Goal: Information Seeking & Learning: Find specific fact

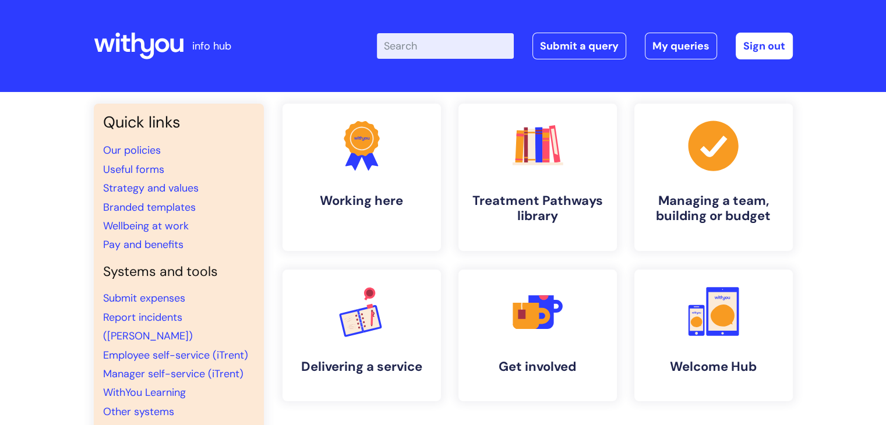
click at [429, 49] on input "Enter your search term here..." at bounding box center [445, 46] width 137 height 26
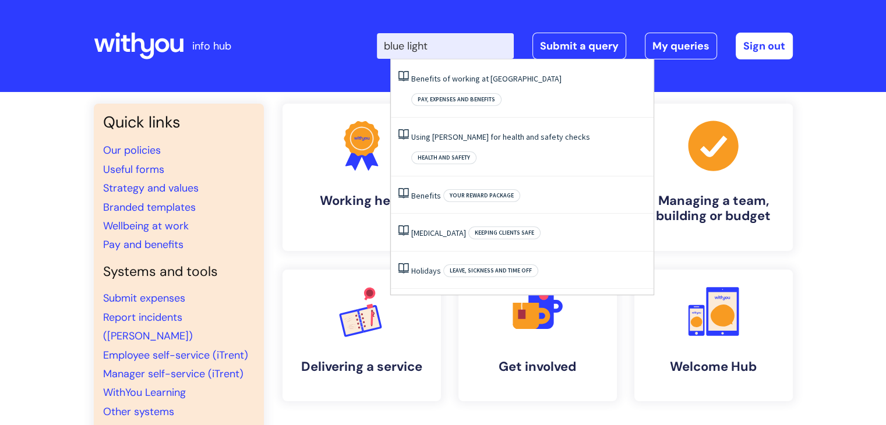
type input "blue light"
click button "Search" at bounding box center [0, 0] width 0 height 0
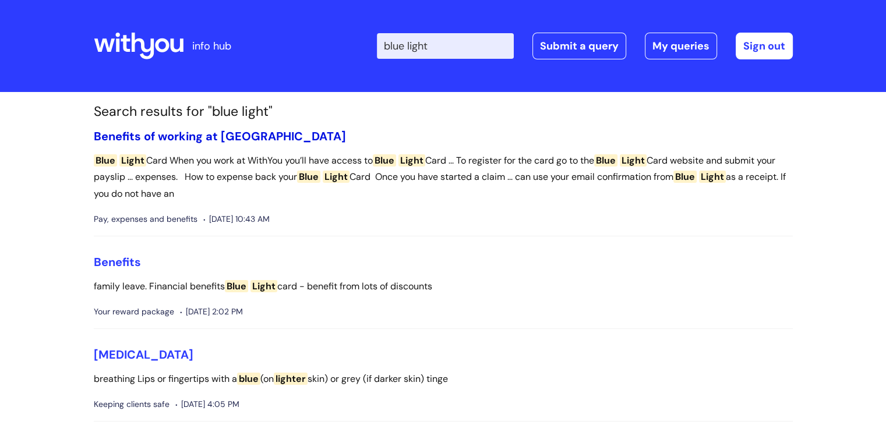
click at [157, 140] on link "Benefits of working at [GEOGRAPHIC_DATA]" at bounding box center [220, 136] width 252 height 15
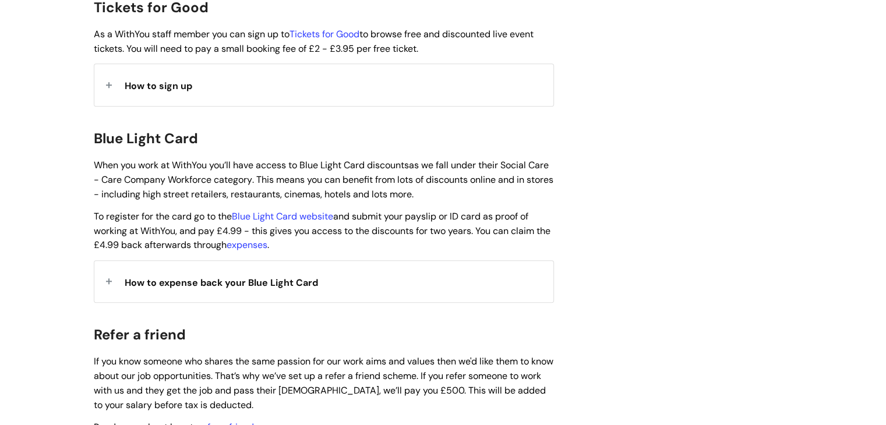
scroll to position [1165, 0]
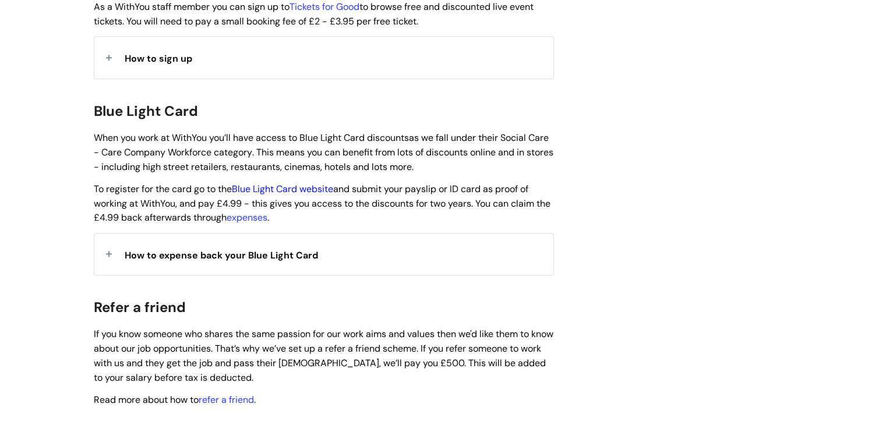
click at [273, 183] on link "Blue Light Card website" at bounding box center [282, 189] width 101 height 12
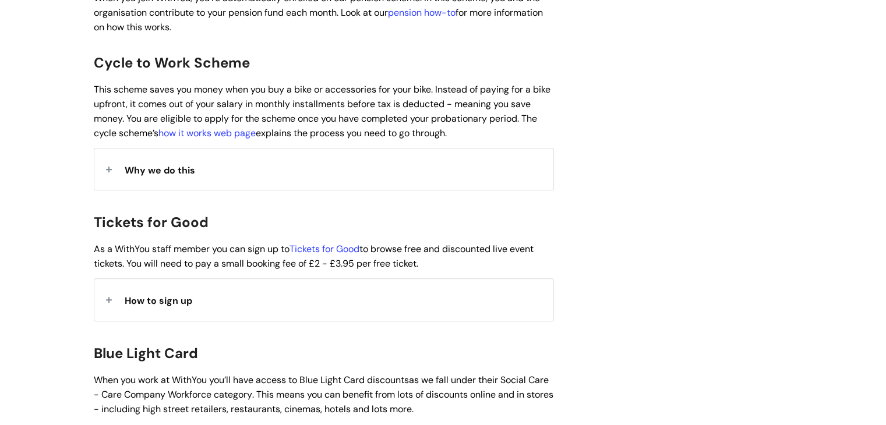
scroll to position [990, 0]
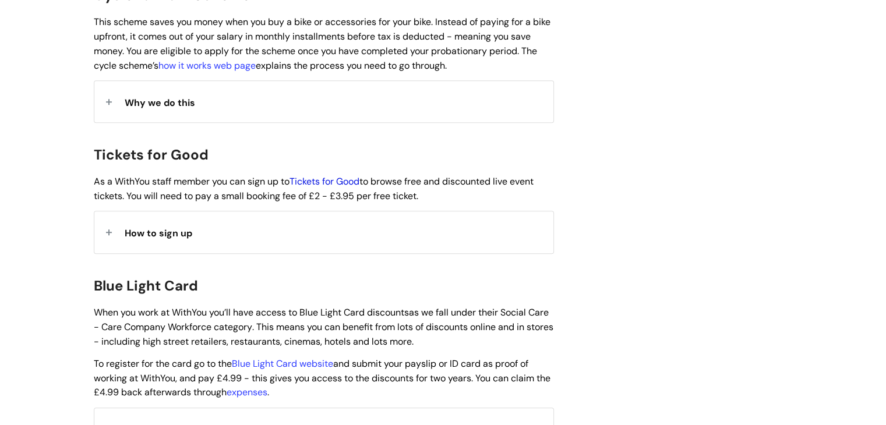
click at [342, 175] on link "Tickets for Good" at bounding box center [324, 181] width 70 height 12
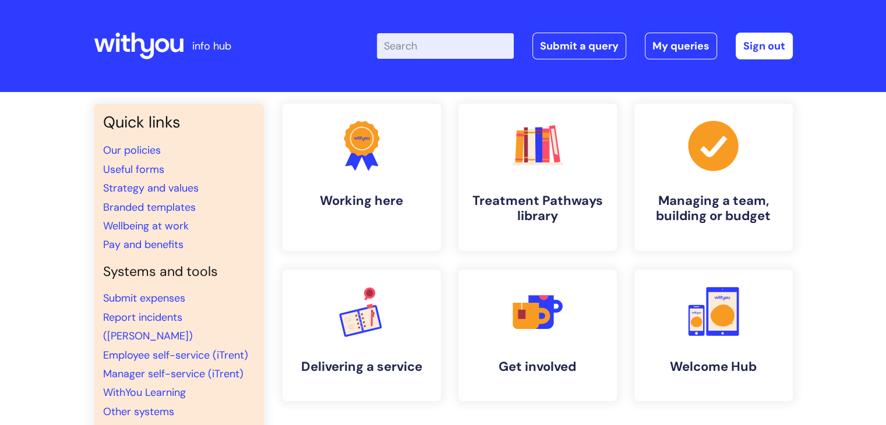
click at [438, 49] on input "Enter your search term here..." at bounding box center [445, 46] width 137 height 26
click at [161, 250] on link "Pay and benefits" at bounding box center [143, 245] width 80 height 14
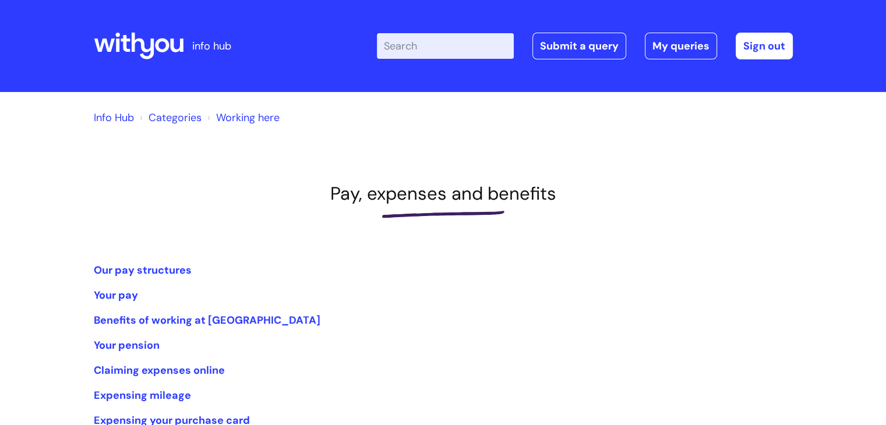
click at [451, 44] on input "Enter your search term here..." at bounding box center [445, 46] width 137 height 26
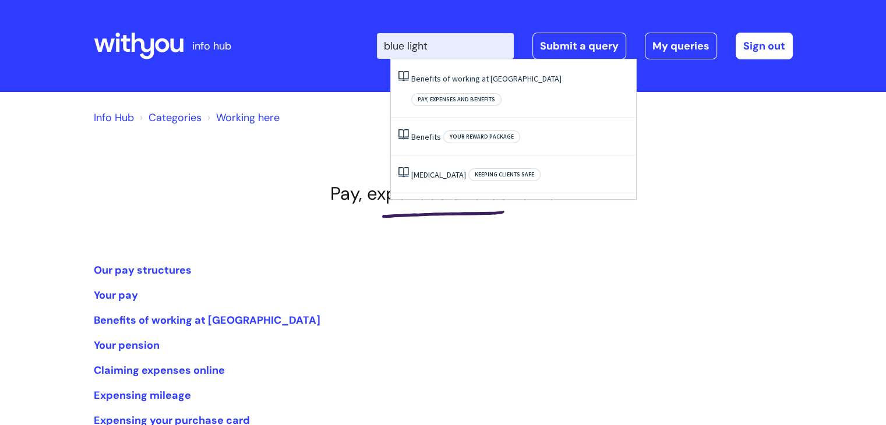
type input "blue light"
click button "Search" at bounding box center [0, 0] width 0 height 0
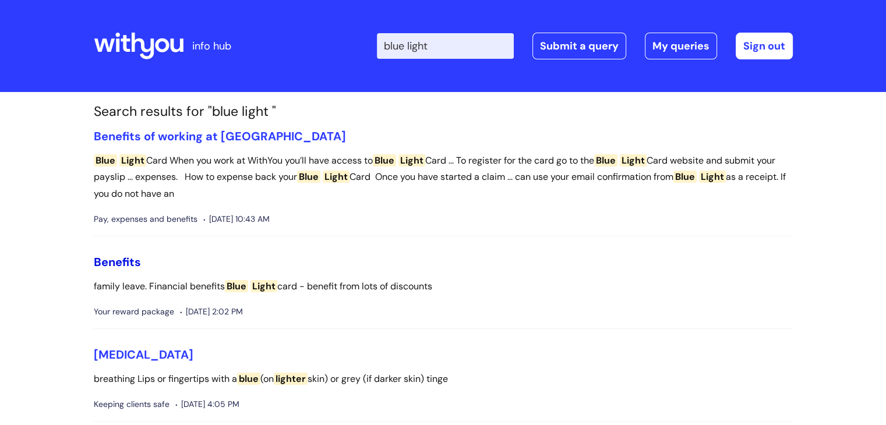
click at [118, 263] on link "Benefits" at bounding box center [117, 261] width 47 height 15
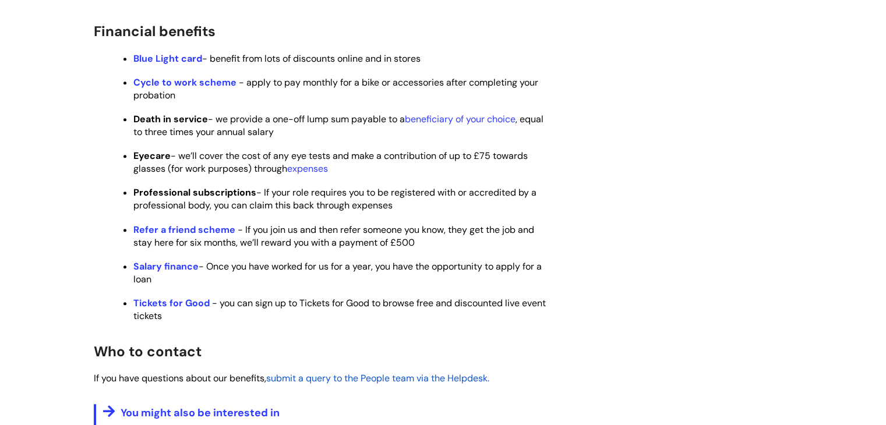
scroll to position [641, 0]
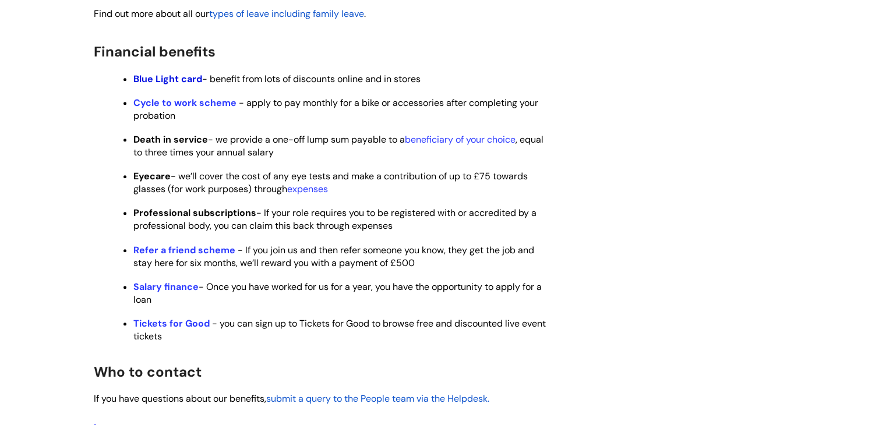
click at [158, 85] on strong "Blue Light card" at bounding box center [167, 79] width 69 height 12
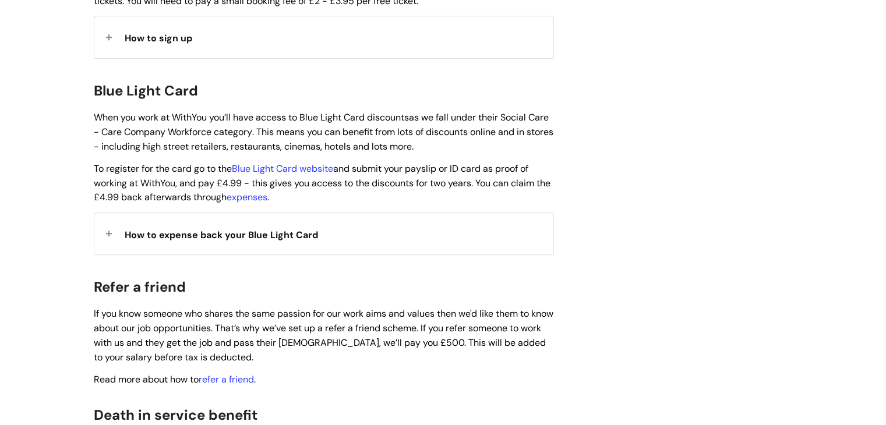
scroll to position [1186, 0]
